Goal: Information Seeking & Learning: Learn about a topic

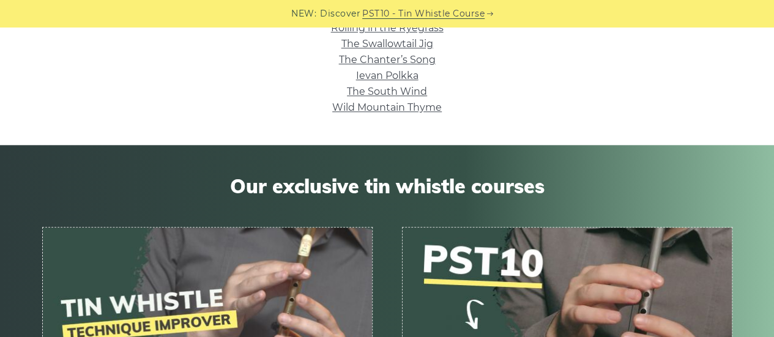
scroll to position [558, 0]
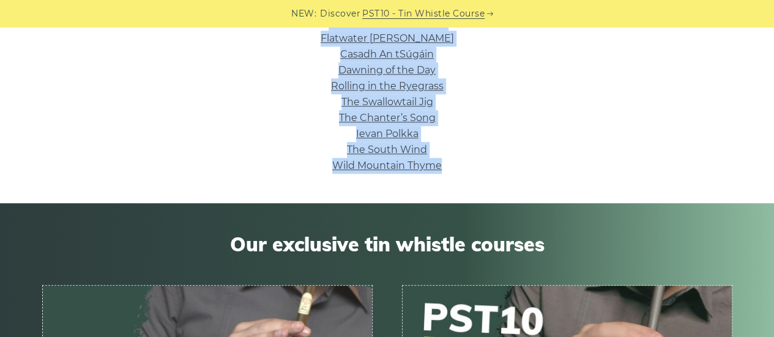
drag, startPoint x: 329, startPoint y: 243, endPoint x: 492, endPoint y: 162, distance: 182.4
copy ul "Silent Night Grace Spancil Hill Si­ Bheag Si­ Mhor Planxty Irwin Wild Rover Rat…"
drag, startPoint x: 511, startPoint y: 142, endPoint x: 499, endPoint y: 139, distance: 12.6
click at [511, 142] on li "The South Wind" at bounding box center [387, 150] width 690 height 16
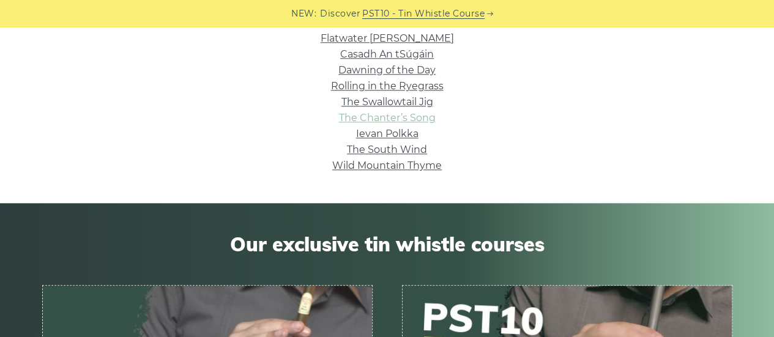
click at [428, 123] on link "The Chanter’s Song" at bounding box center [387, 118] width 97 height 12
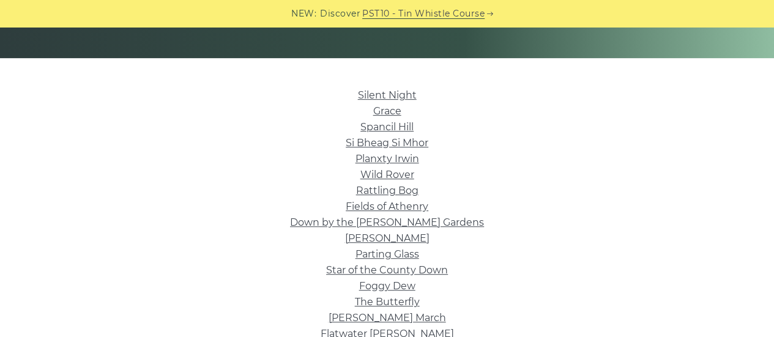
scroll to position [253, 0]
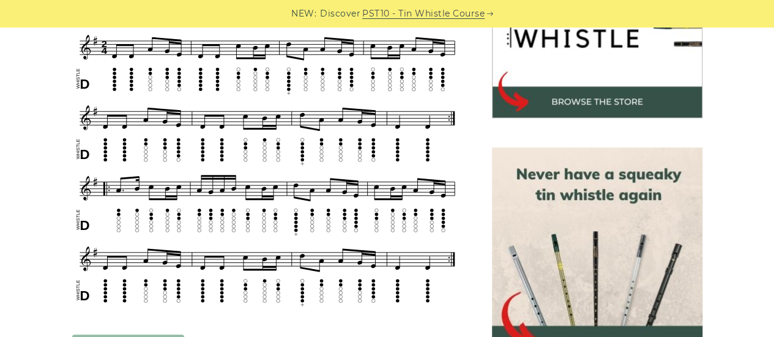
scroll to position [550, 0]
